Goal: Book appointment/travel/reservation

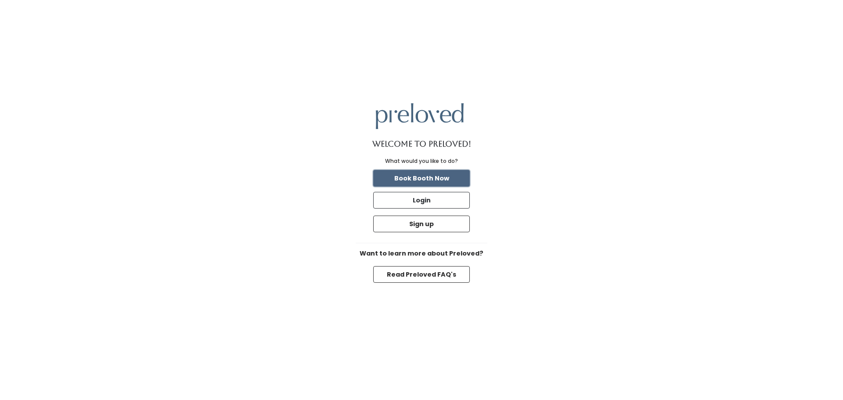
click at [435, 179] on button "Book Booth Now" at bounding box center [421, 178] width 97 height 17
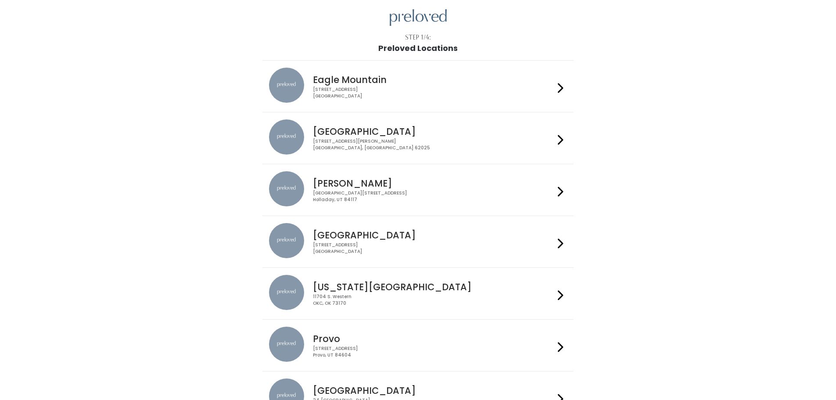
scroll to position [44, 0]
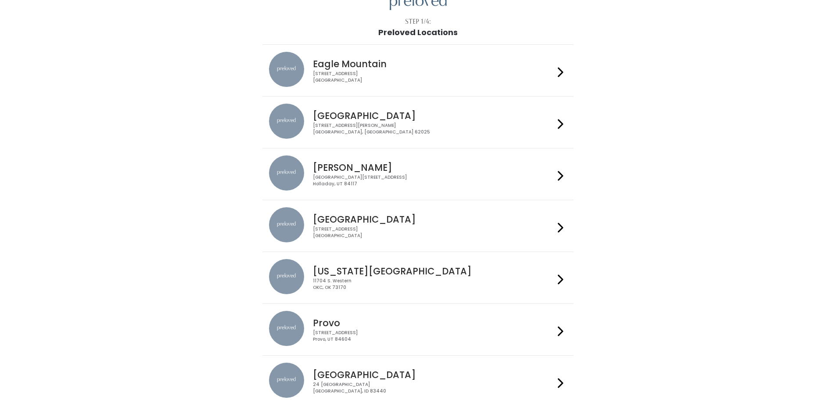
click at [427, 225] on div "Houston 3903 N Braeswood Blvd Houston, TX 77025" at bounding box center [431, 223] width 245 height 32
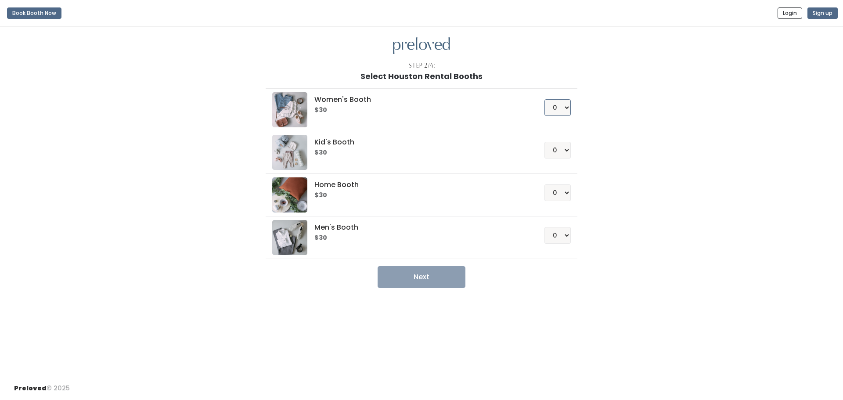
click at [563, 109] on select "0 1 2 3 4" at bounding box center [557, 107] width 26 height 17
select select "1"
click at [544, 99] on select "0 1 2 3 4" at bounding box center [557, 107] width 26 height 17
click at [453, 280] on button "Next" at bounding box center [421, 277] width 88 height 22
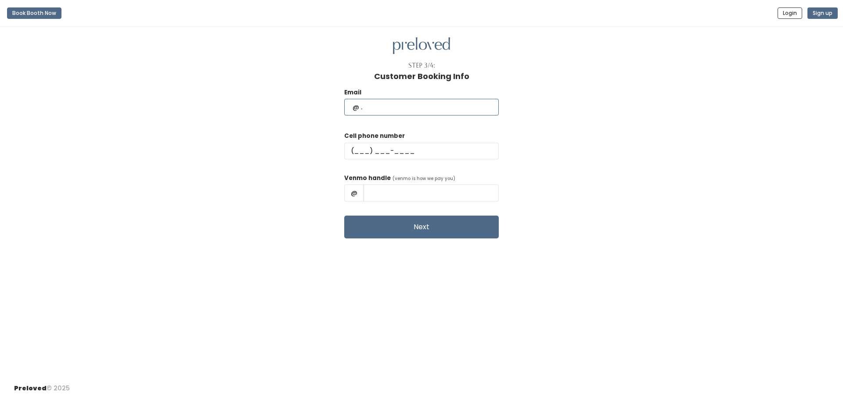
click at [420, 108] on input "text" at bounding box center [421, 107] width 154 height 17
type input "nurina.cindy@gmail.com"
type input "(832) 933-8058"
click at [445, 190] on input "text" at bounding box center [430, 192] width 135 height 17
type input "NurinaCindy-Putri"
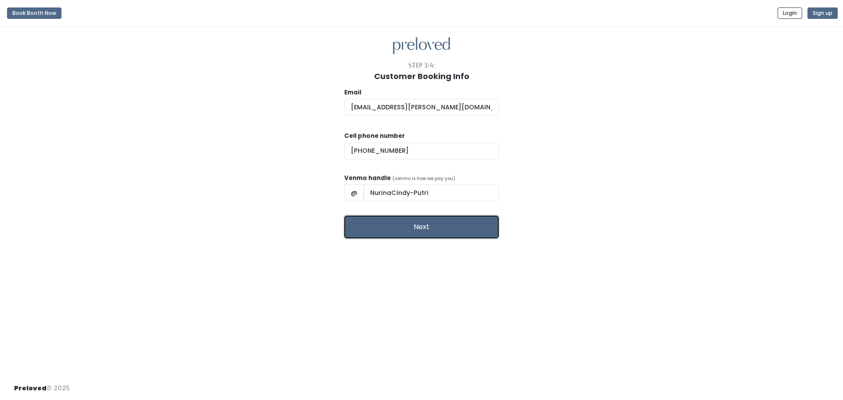
click at [444, 224] on button "Next" at bounding box center [421, 227] width 154 height 23
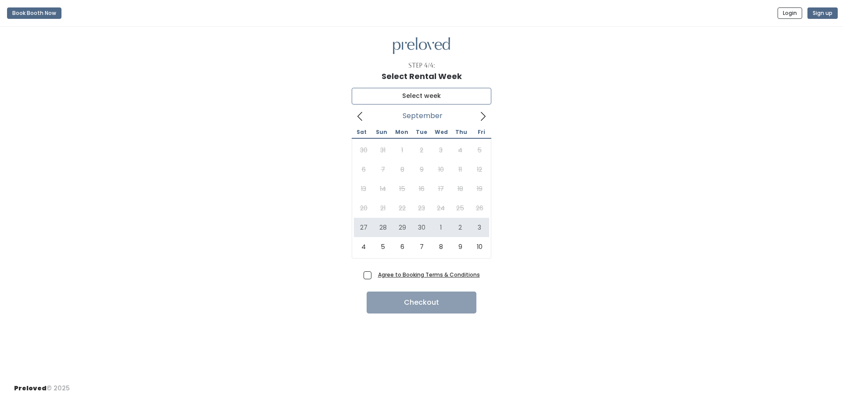
type input "[DATE] to [DATE]"
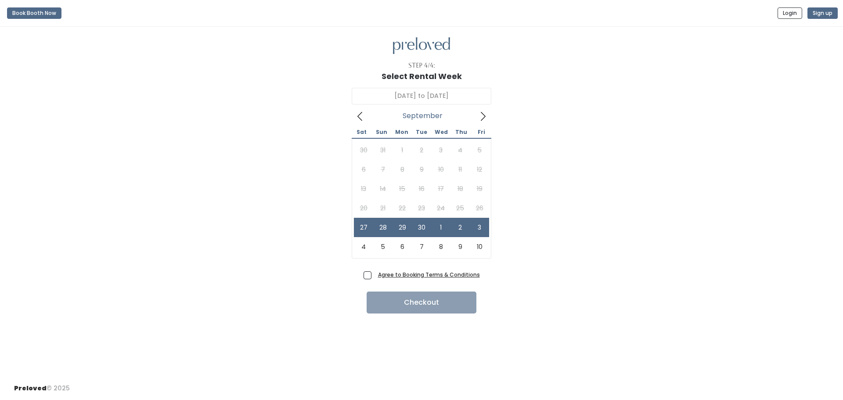
click at [374, 275] on span "Agree to Booking Terms & Conditions" at bounding box center [426, 274] width 105 height 9
click at [374, 275] on input "Agree to Booking Terms & Conditions" at bounding box center [377, 273] width 6 height 6
checkbox input "true"
click at [390, 307] on button "Checkout" at bounding box center [421, 302] width 110 height 22
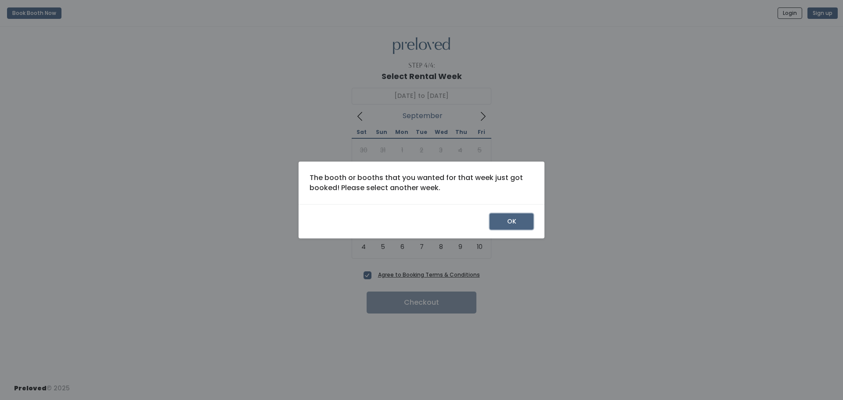
click at [502, 224] on button "OK" at bounding box center [511, 221] width 44 height 17
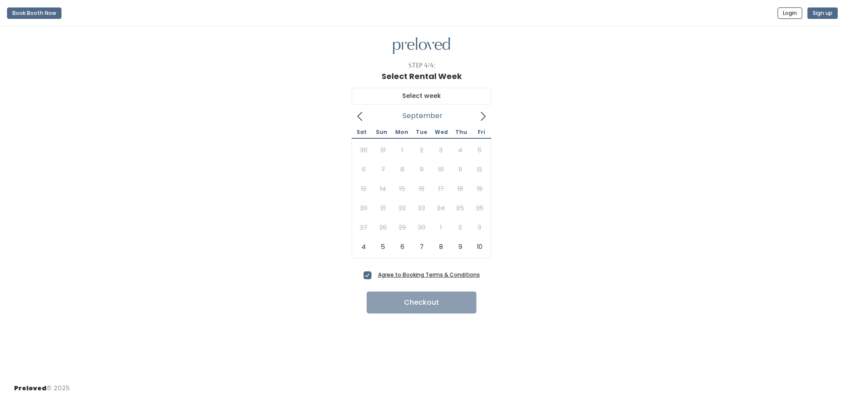
click at [364, 111] on span at bounding box center [360, 116] width 17 height 14
click at [483, 119] on icon at bounding box center [483, 116] width 10 height 10
click at [356, 118] on icon at bounding box center [360, 116] width 10 height 10
click at [479, 119] on icon at bounding box center [483, 116] width 10 height 10
click at [384, 98] on input "text" at bounding box center [422, 96] width 140 height 17
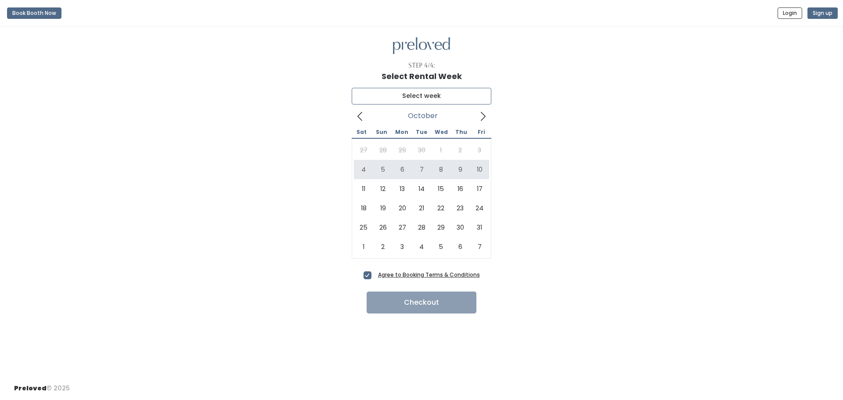
click at [359, 118] on icon at bounding box center [360, 116] width 10 height 10
click at [385, 94] on input "text" at bounding box center [422, 96] width 140 height 17
click at [406, 73] on h1 "Select Rental Week" at bounding box center [421, 76] width 80 height 9
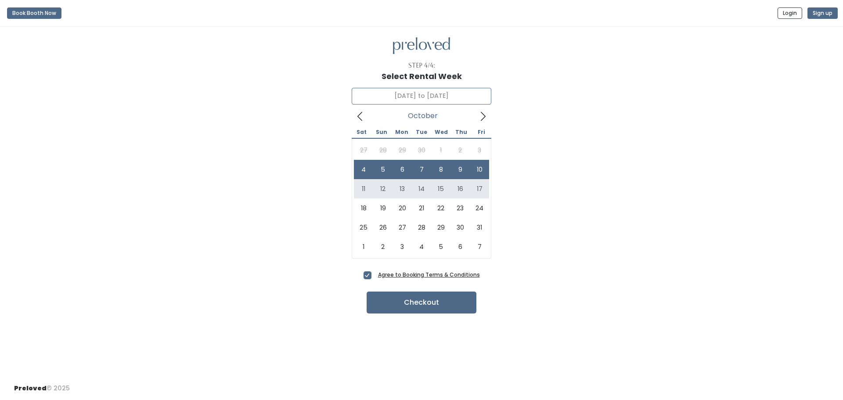
type input "October 11 to October 17"
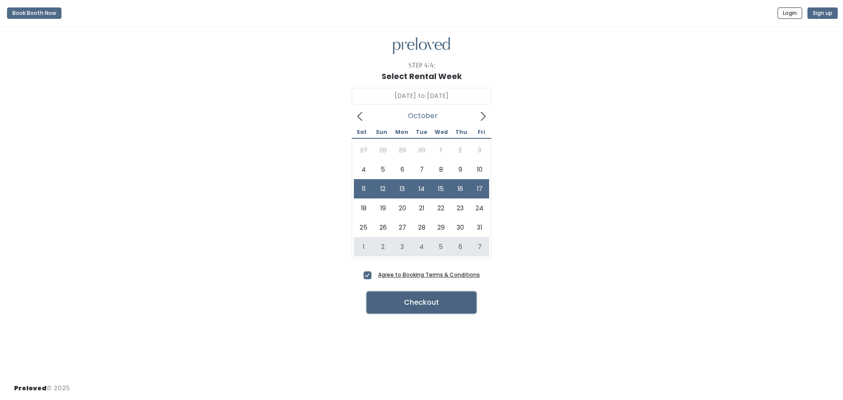
click at [409, 300] on button "Checkout" at bounding box center [421, 302] width 110 height 22
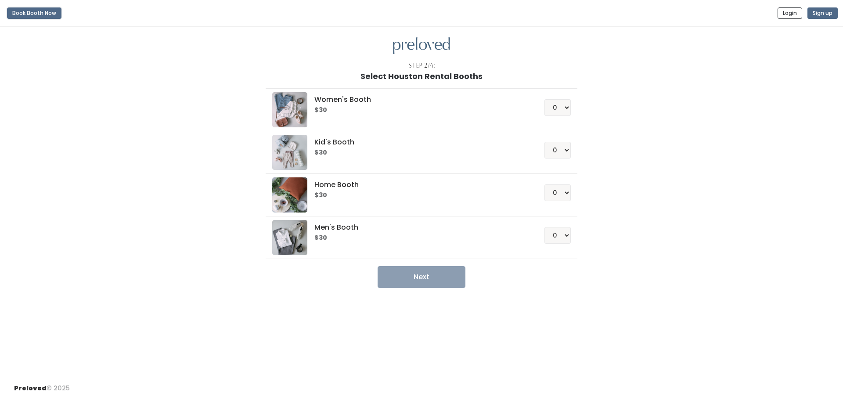
click at [21, 11] on button "Book Booth Now" at bounding box center [34, 12] width 54 height 11
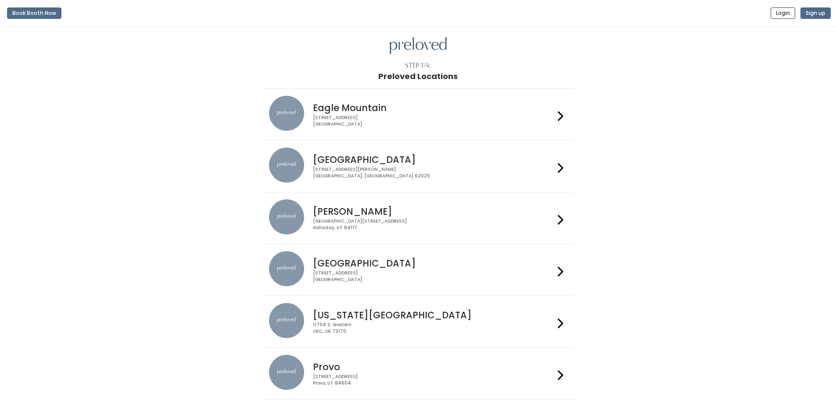
click at [428, 259] on h4 "Houston" at bounding box center [433, 263] width 241 height 10
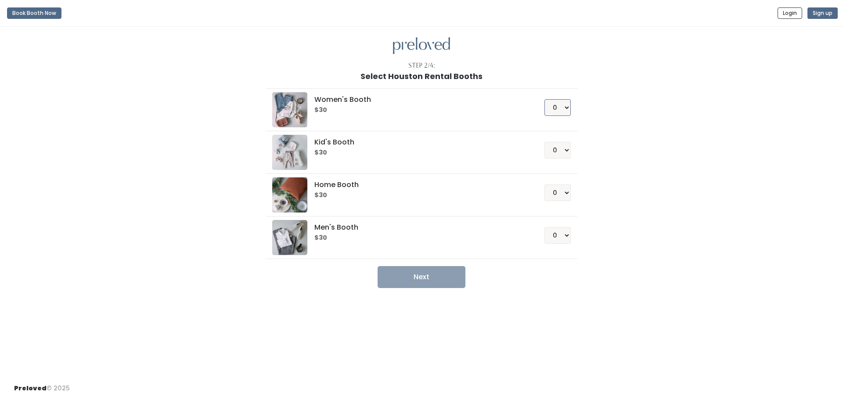
click at [557, 106] on select "0 1 2 3 4" at bounding box center [557, 107] width 26 height 17
select select "1"
click at [544, 99] on select "0 1 2 3 4" at bounding box center [557, 107] width 26 height 17
click at [440, 284] on button "Next" at bounding box center [421, 277] width 88 height 22
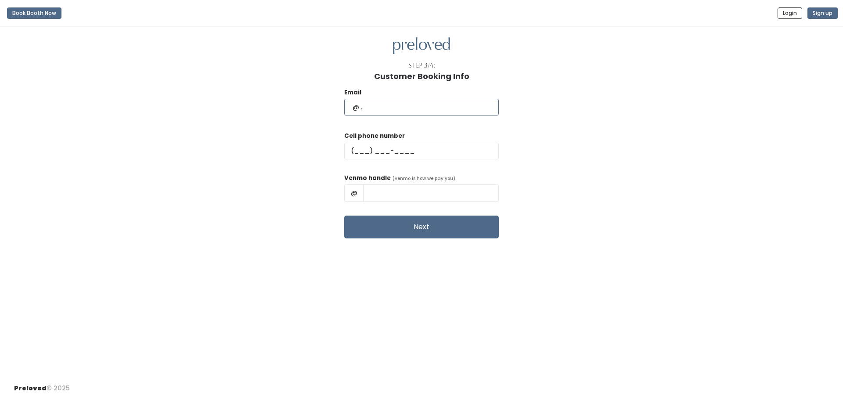
click at [374, 107] on input "text" at bounding box center [421, 107] width 154 height 17
type input "[EMAIL_ADDRESS][PERSON_NAME][DOMAIN_NAME]"
click at [373, 151] on input "text" at bounding box center [421, 151] width 154 height 17
type input "[PHONE_NUMBER]"
click at [410, 201] on div "Venmo handle (venmo is how we pay you) @" at bounding box center [421, 190] width 154 height 35
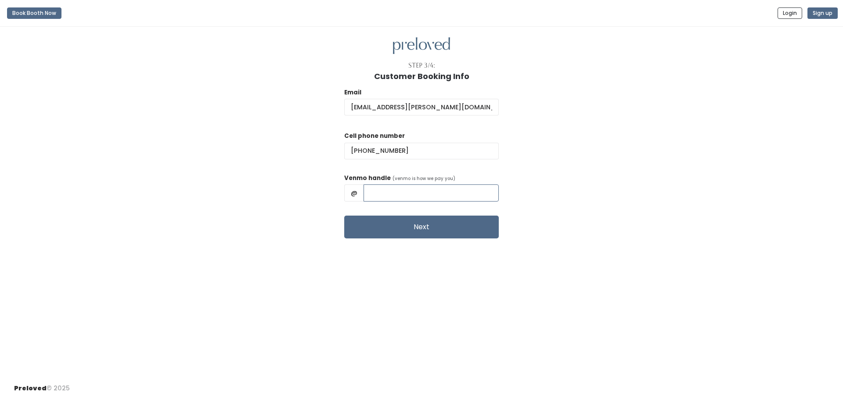
click at [405, 196] on input "text" at bounding box center [430, 192] width 135 height 17
type input "NurinaCindy-Putri"
click at [425, 232] on button "Next" at bounding box center [421, 227] width 154 height 23
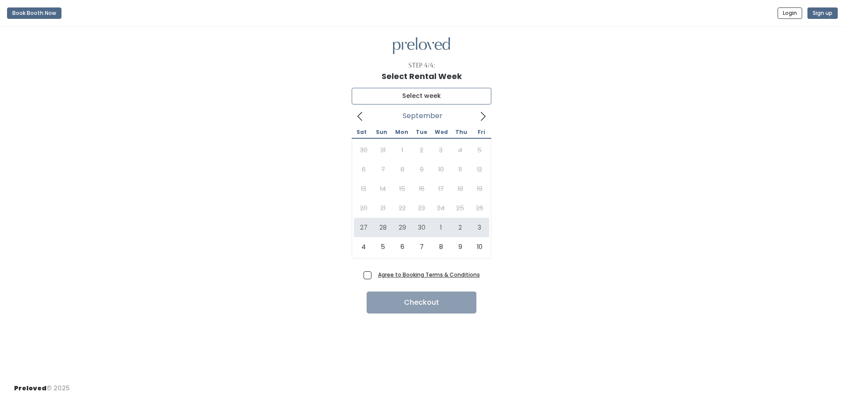
type input "[DATE] to [DATE]"
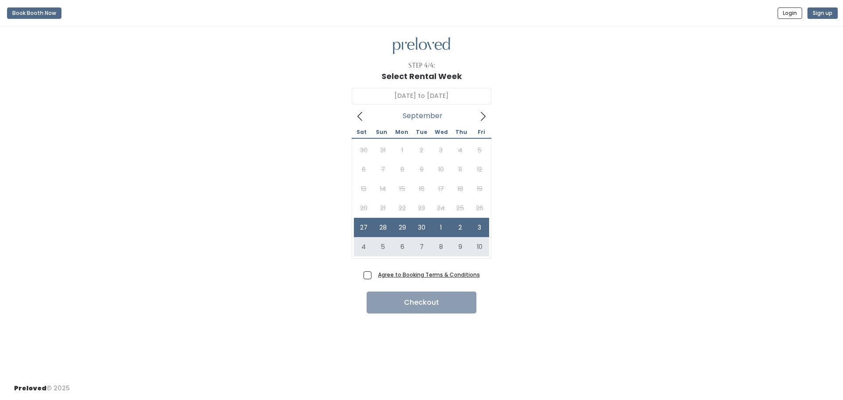
click at [374, 275] on span "Agree to Booking Terms & Conditions" at bounding box center [426, 274] width 105 height 9
click at [374, 275] on input "Agree to Booking Terms & Conditions" at bounding box center [377, 273] width 6 height 6
checkbox input "true"
click at [423, 307] on button "Checkout" at bounding box center [421, 302] width 110 height 22
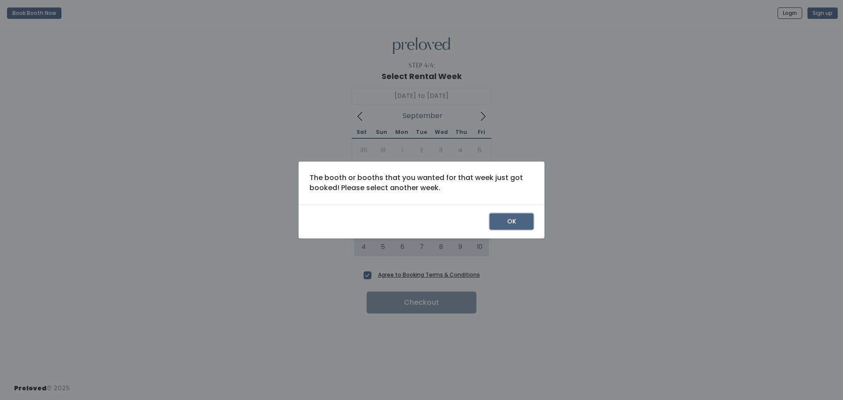
click at [518, 219] on button "OK" at bounding box center [511, 221] width 44 height 17
